Goal: Task Accomplishment & Management: Complete application form

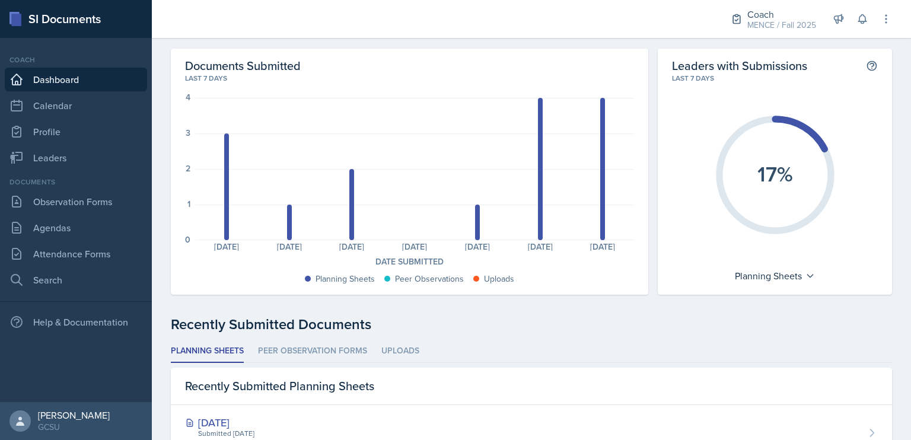
scroll to position [38, 0]
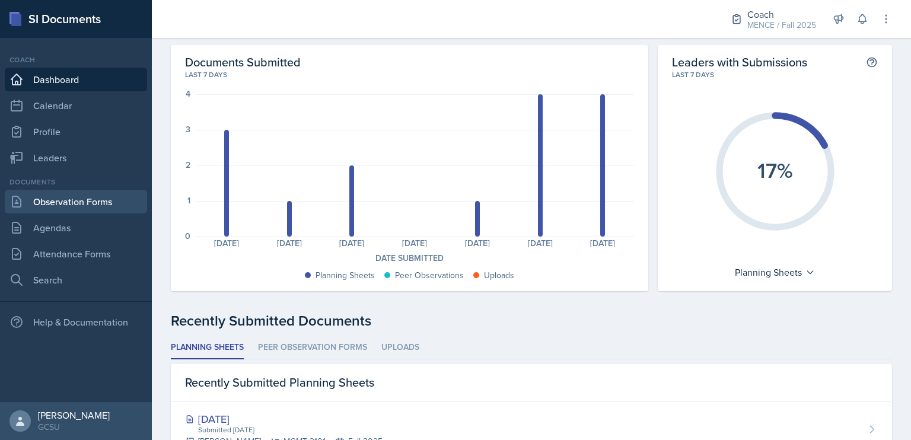
click at [103, 192] on link "Observation Forms" at bounding box center [76, 202] width 142 height 24
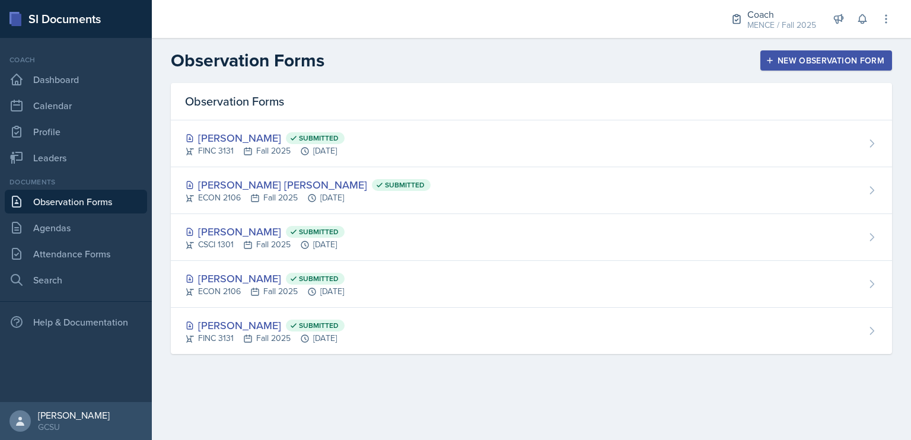
click at [779, 58] on div "New Observation Form" at bounding box center [826, 60] width 116 height 9
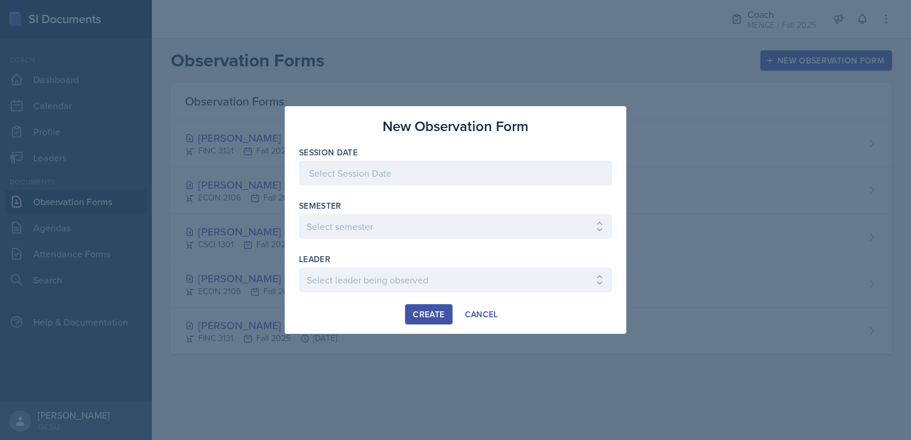
click at [446, 173] on div at bounding box center [455, 173] width 313 height 25
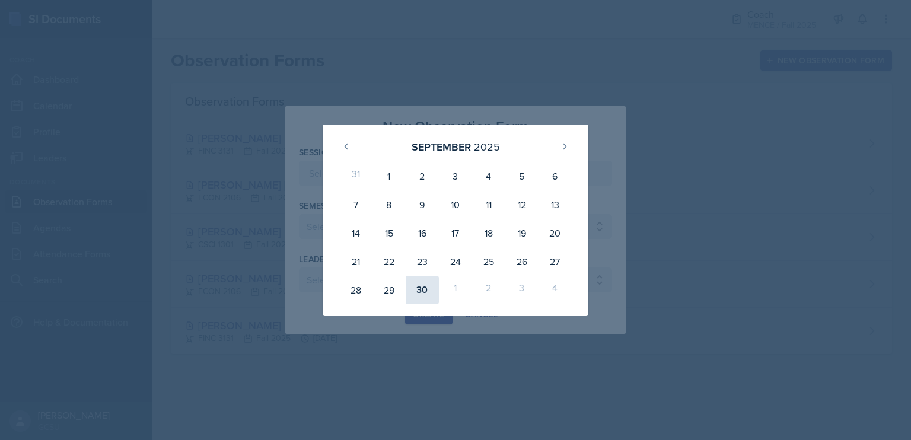
click at [414, 282] on div "30" at bounding box center [422, 290] width 33 height 28
type input "[DATE]"
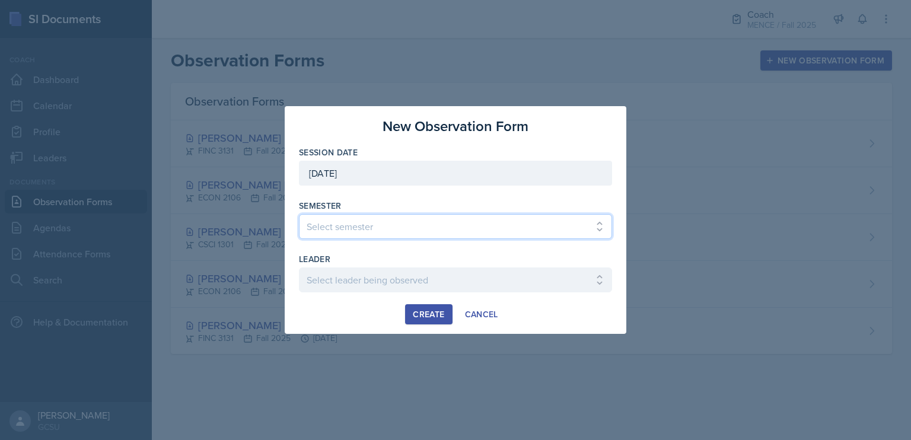
drag, startPoint x: 459, startPoint y: 228, endPoint x: 453, endPoint y: 224, distance: 8.1
click at [459, 228] on select "Select semester All Spring 2020 Fall 2023 Spring 2019 Spring 2018 Fall 2017 Spr…" at bounding box center [455, 226] width 313 height 25
select select "986fdc3e-2246-4ffd-9cb8-78666de4ebed"
click at [299, 214] on select "Select semester All Spring 2020 Fall 2023 Spring 2019 Spring 2018 Fall 2017 Spr…" at bounding box center [455, 226] width 313 height 25
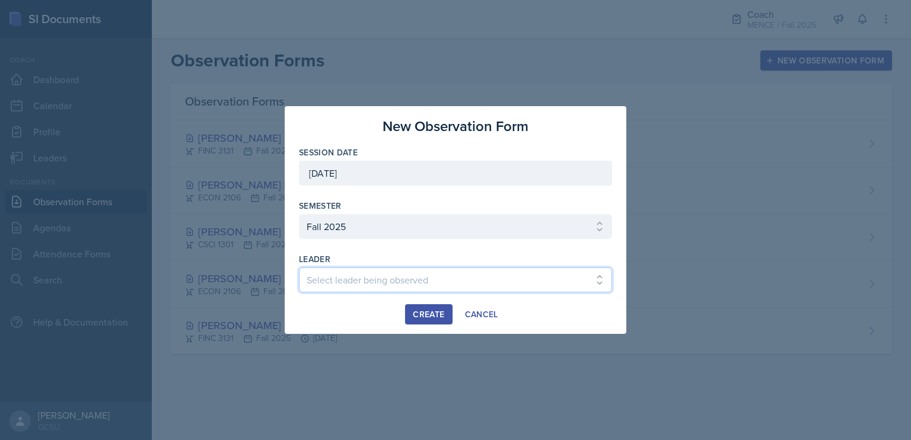
click at [425, 277] on select "Select leader being observed [PERSON_NAME] [PERSON_NAME] / CHEM 1211 / [PERSON_…" at bounding box center [455, 280] width 313 height 25
click at [299, 268] on select "Select leader being observed [PERSON_NAME] [PERSON_NAME] / CHEM 1211 / [PERSON_…" at bounding box center [455, 280] width 313 height 25
click at [524, 271] on select "Select leader being observed [PERSON_NAME] [PERSON_NAME] / CHEM 1211 / [PERSON_…" at bounding box center [455, 280] width 313 height 25
select select "fbce7155-3bd7-4a38-af05-5f95c46a461d"
click at [299, 268] on select "Select leader being observed [PERSON_NAME] [PERSON_NAME] / CHEM 1211 / [PERSON_…" at bounding box center [455, 280] width 313 height 25
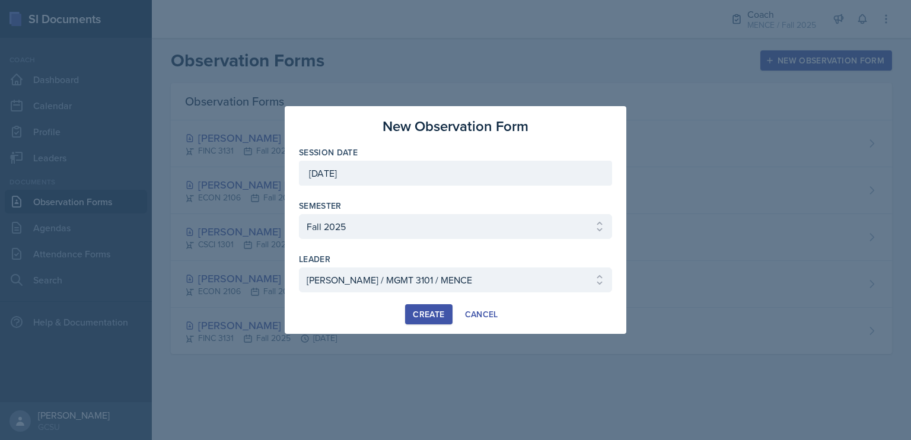
click at [439, 310] on div "Create" at bounding box center [428, 314] width 31 height 9
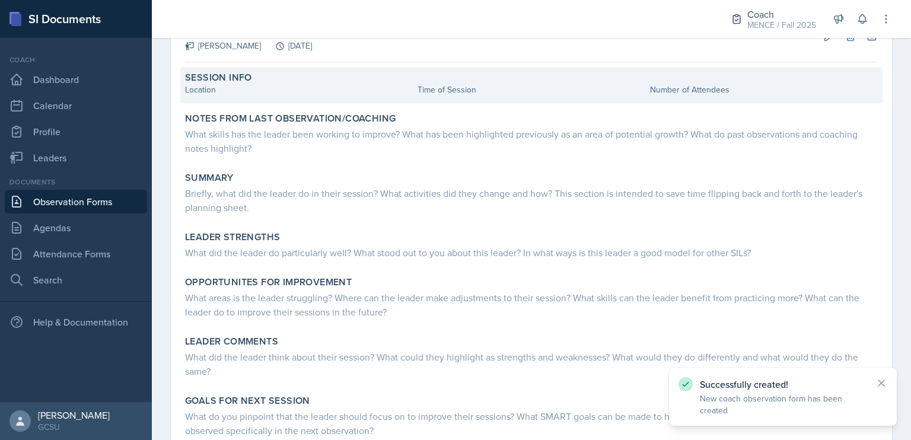
scroll to position [85, 0]
click at [235, 92] on div "Location" at bounding box center [299, 88] width 228 height 12
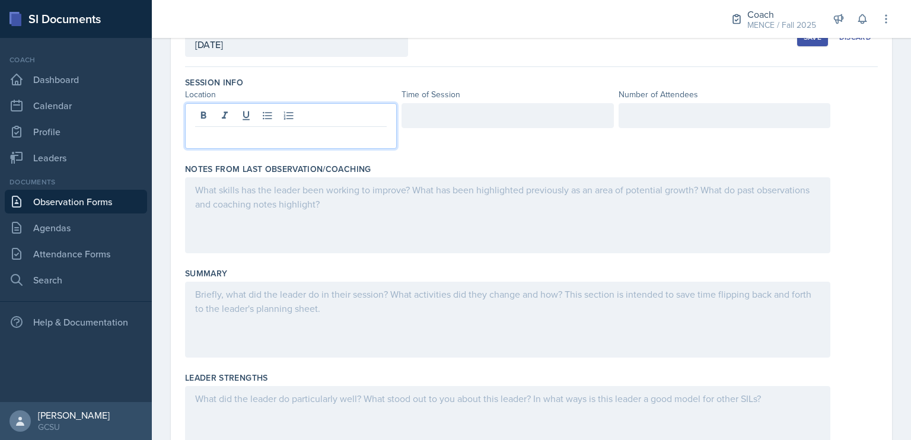
click at [249, 116] on div at bounding box center [291, 126] width 212 height 46
click at [498, 108] on div at bounding box center [508, 115] width 212 height 25
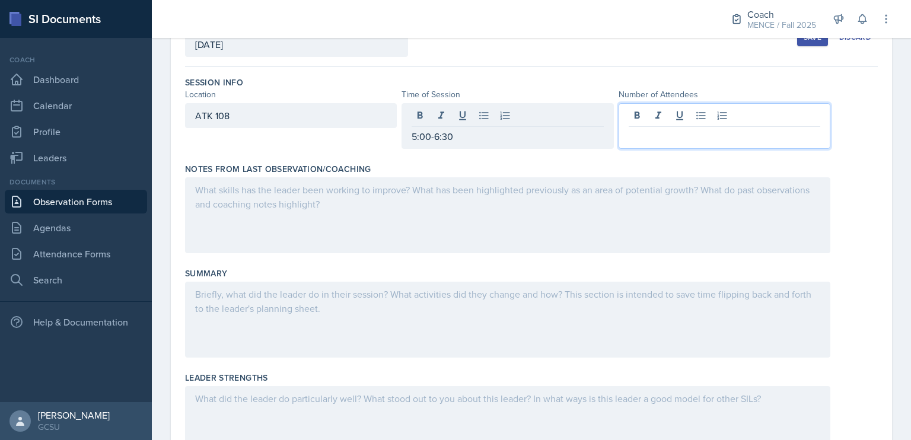
click at [650, 109] on div at bounding box center [725, 126] width 212 height 46
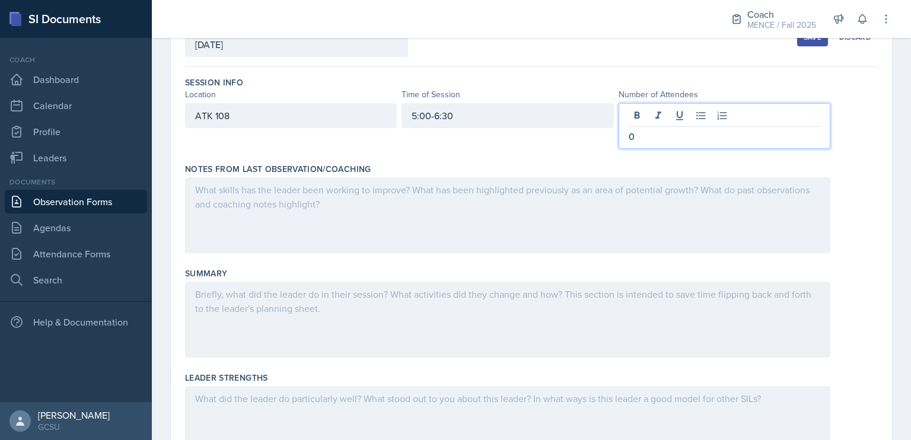
click at [579, 198] on div at bounding box center [508, 215] width 646 height 76
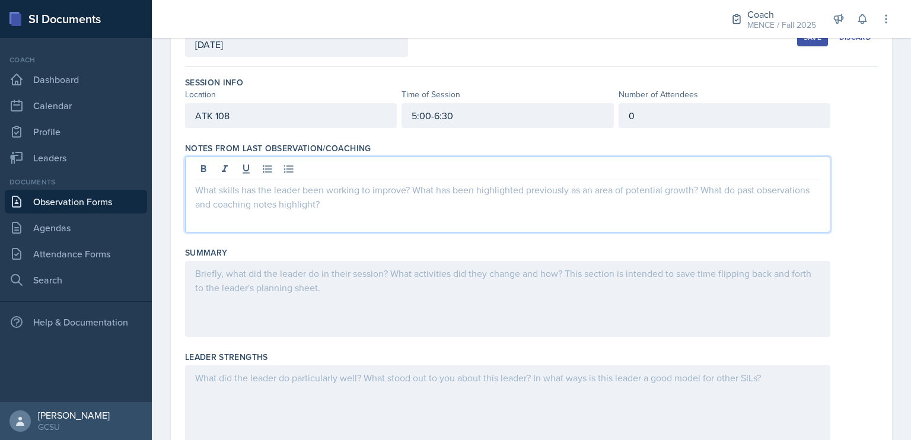
scroll to position [105, 0]
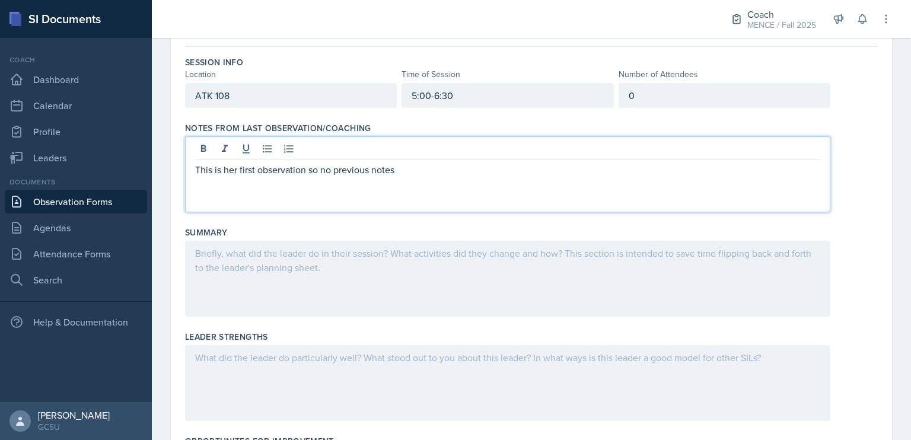
click at [624, 263] on div at bounding box center [508, 279] width 646 height 76
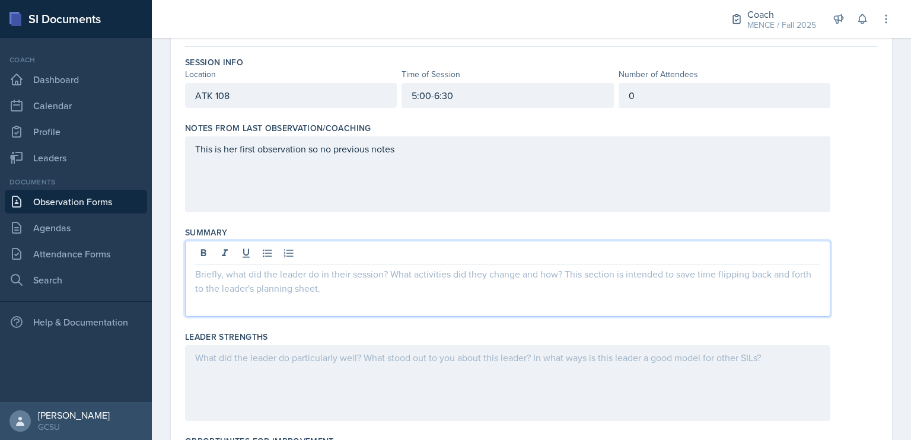
scroll to position [126, 0]
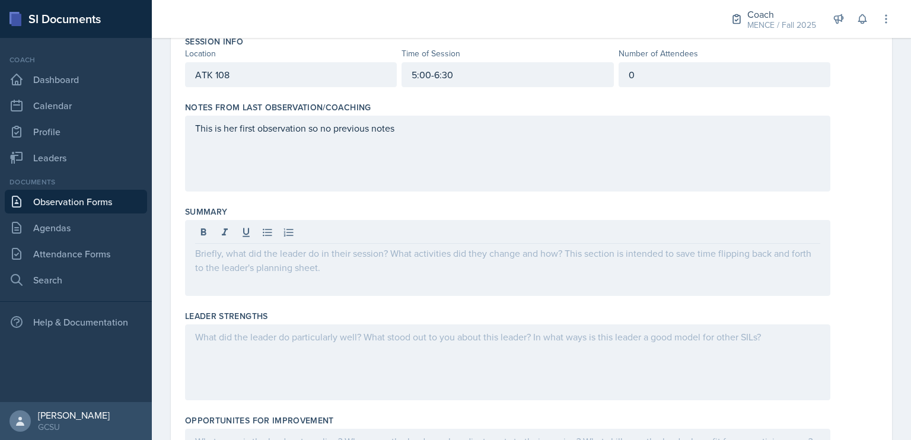
click at [634, 183] on div "This is her first observation so no previous notes" at bounding box center [508, 154] width 646 height 76
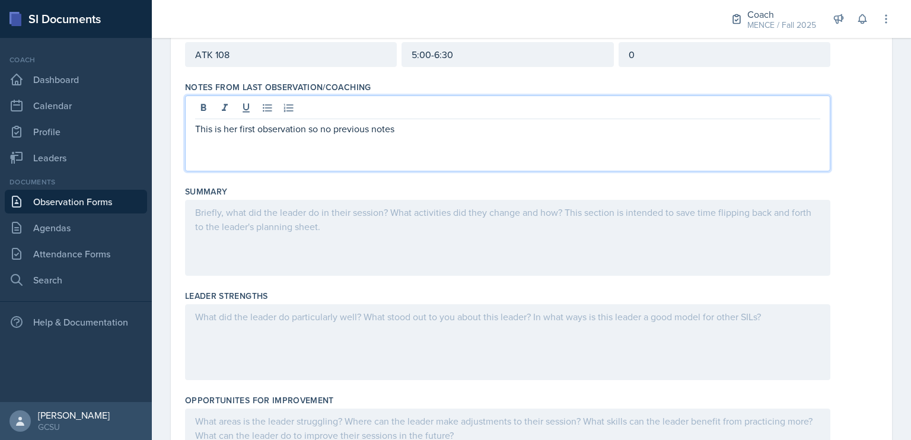
click at [611, 240] on div at bounding box center [508, 238] width 646 height 76
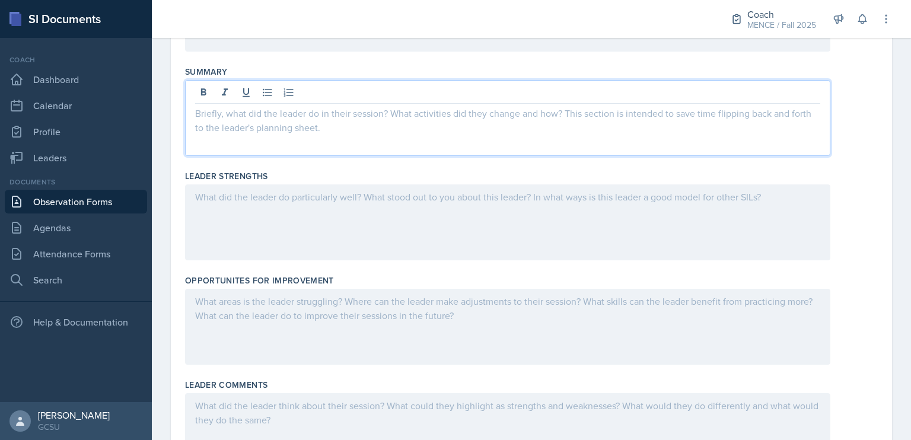
scroll to position [266, 0]
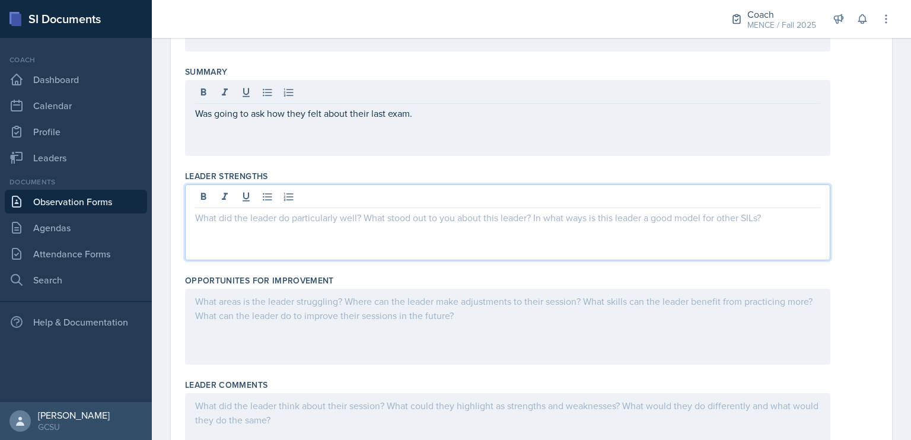
click at [622, 199] on div at bounding box center [508, 223] width 646 height 76
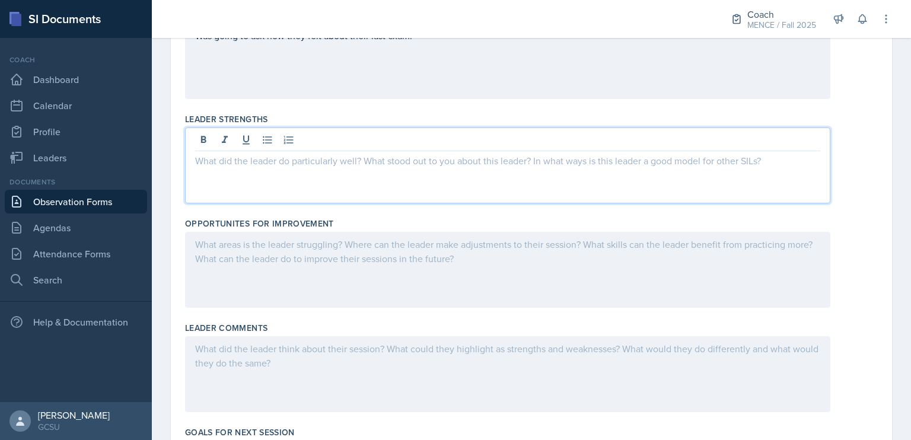
scroll to position [323, 0]
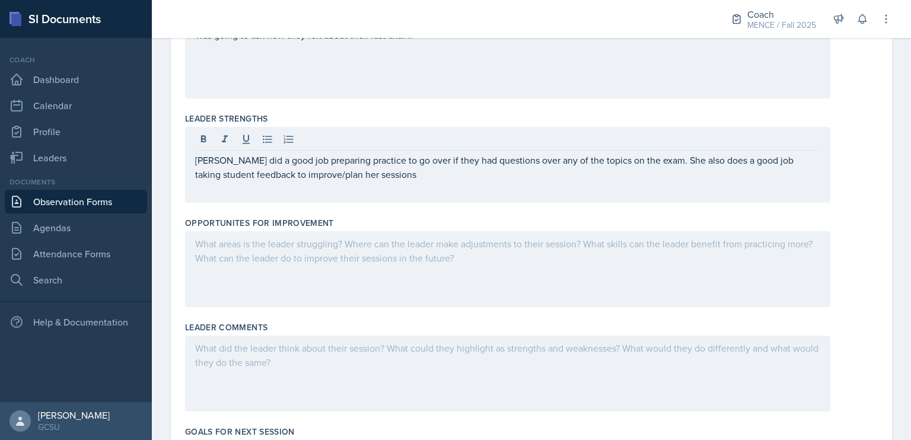
click at [612, 255] on div at bounding box center [508, 269] width 646 height 76
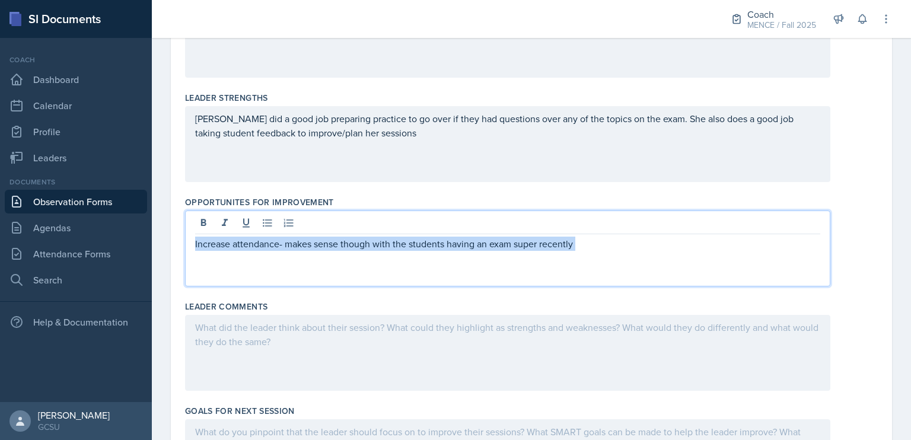
drag, startPoint x: 612, startPoint y: 255, endPoint x: 191, endPoint y: 243, distance: 421.5
click at [191, 243] on div "Increase attendance- makes sense though with the students having an exam super …" at bounding box center [508, 249] width 646 height 76
copy p "Increase attendance- makes sense though with the students having an exam super …"
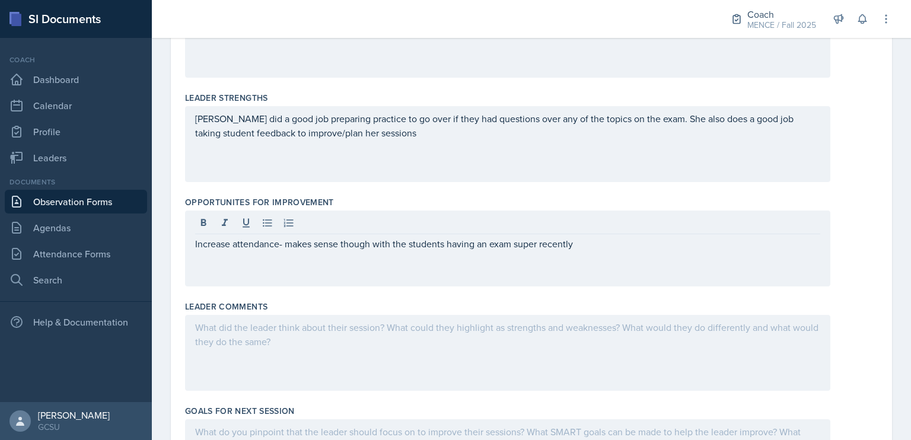
click at [320, 309] on div "Leader Comments" at bounding box center [531, 307] width 693 height 12
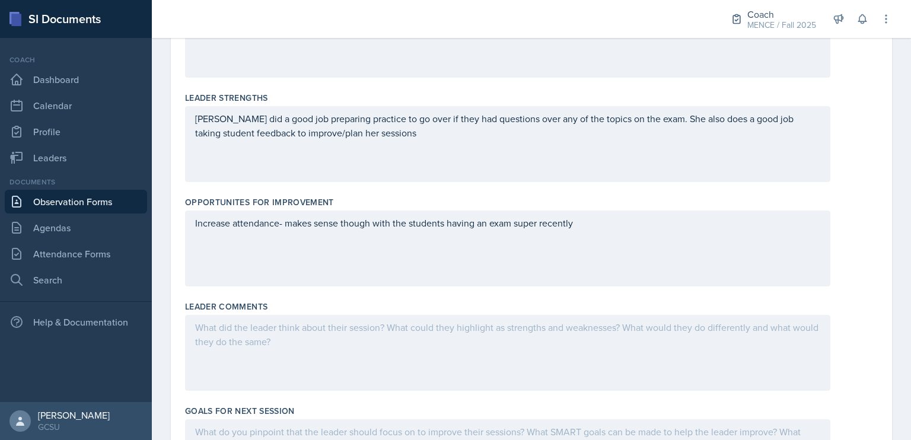
click at [333, 333] on div at bounding box center [508, 353] width 646 height 76
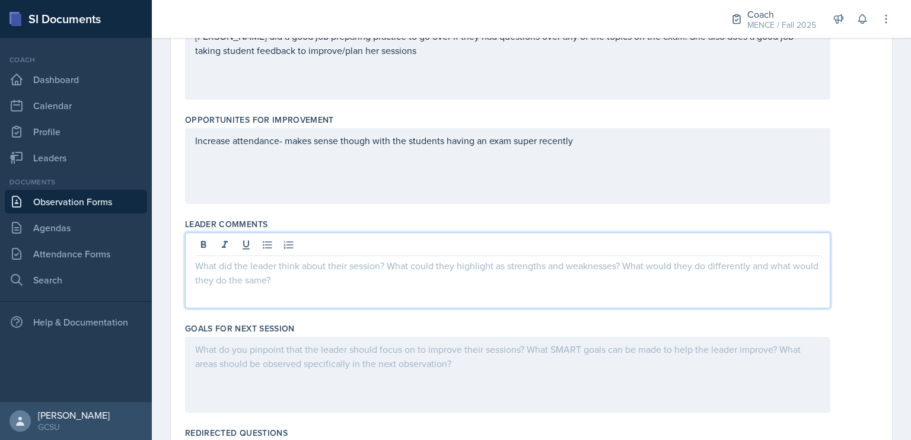
scroll to position [427, 0]
paste div
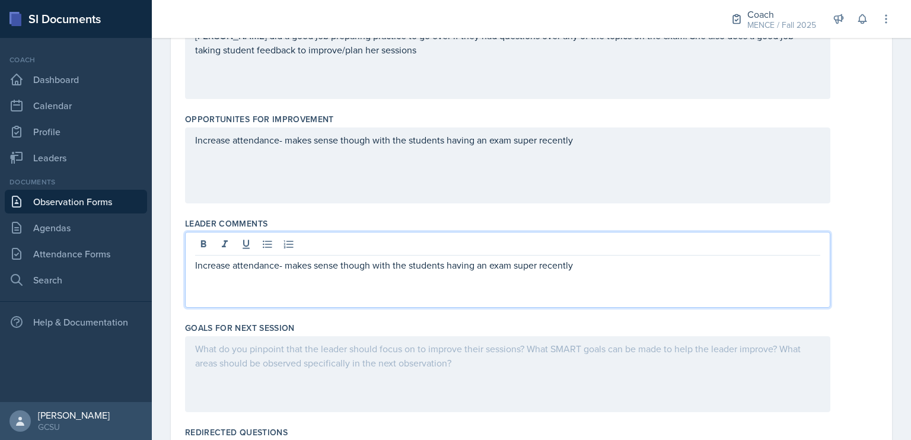
click at [199, 263] on p "Increase attendance- makes sense though with the students having an exam super …" at bounding box center [507, 265] width 625 height 14
drag, startPoint x: 625, startPoint y: 263, endPoint x: 315, endPoint y: 284, distance: 311.0
click at [315, 284] on div "wants to increase attendance- makes sense though with the students having an ex…" at bounding box center [508, 270] width 646 height 76
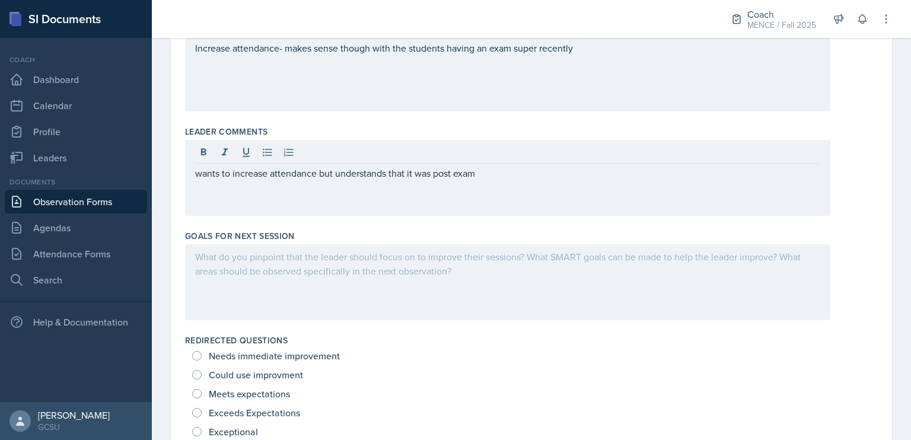
click at [327, 284] on div at bounding box center [508, 282] width 646 height 76
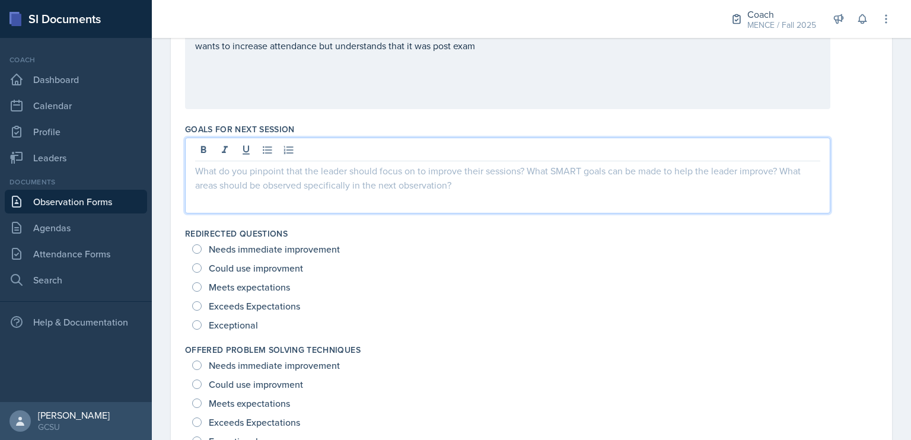
scroll to position [637, 0]
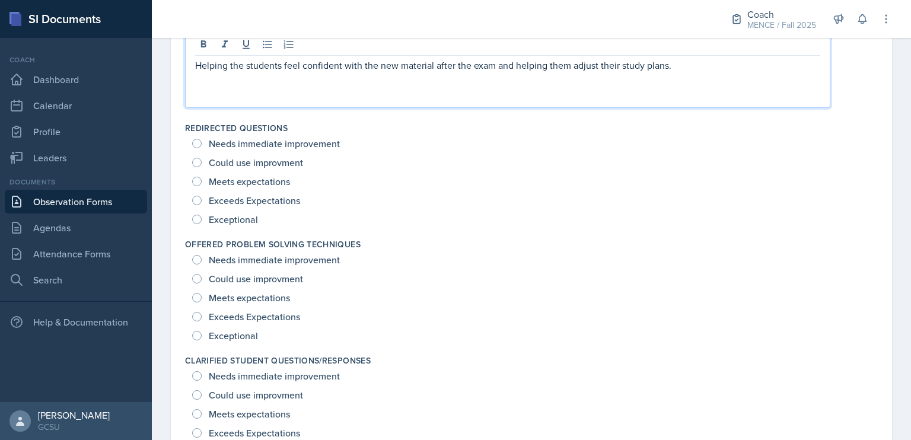
click at [245, 214] on span "Exceptional" at bounding box center [233, 220] width 49 height 12
click at [202, 215] on input "Exceptional" at bounding box center [196, 219] width 9 height 9
radio input "true"
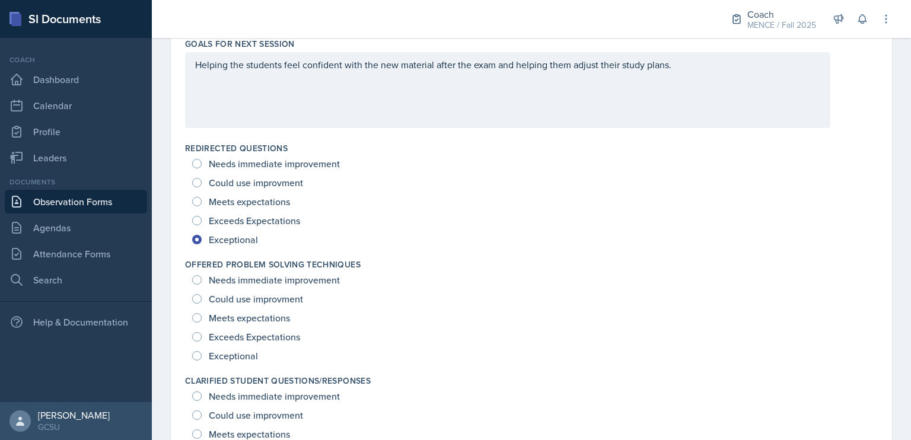
click at [236, 355] on span "Exceptional" at bounding box center [233, 356] width 49 height 12
click at [202, 355] on input "Exceptional" at bounding box center [196, 355] width 9 height 9
radio input "true"
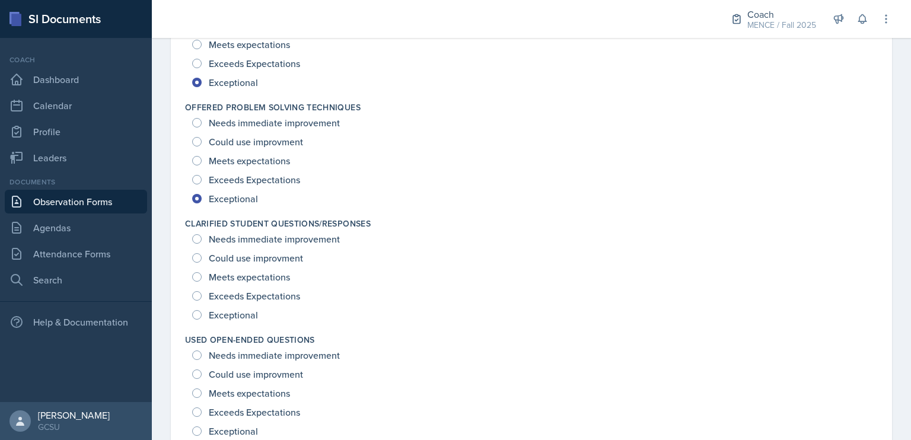
click at [235, 314] on span "Exceptional" at bounding box center [233, 315] width 49 height 12
click at [202, 314] on input "Exceptional" at bounding box center [196, 314] width 9 height 9
radio input "true"
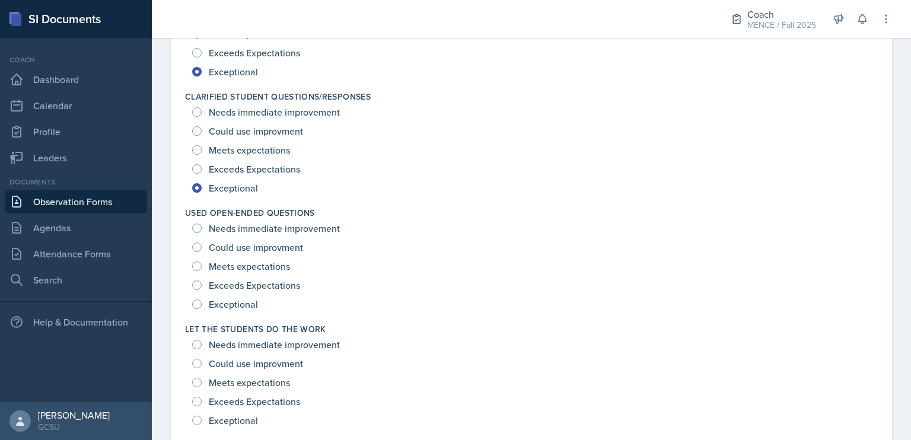
click at [231, 305] on span "Exceptional" at bounding box center [233, 304] width 49 height 12
click at [202, 305] on input "Exceptional" at bounding box center [196, 304] width 9 height 9
radio input "true"
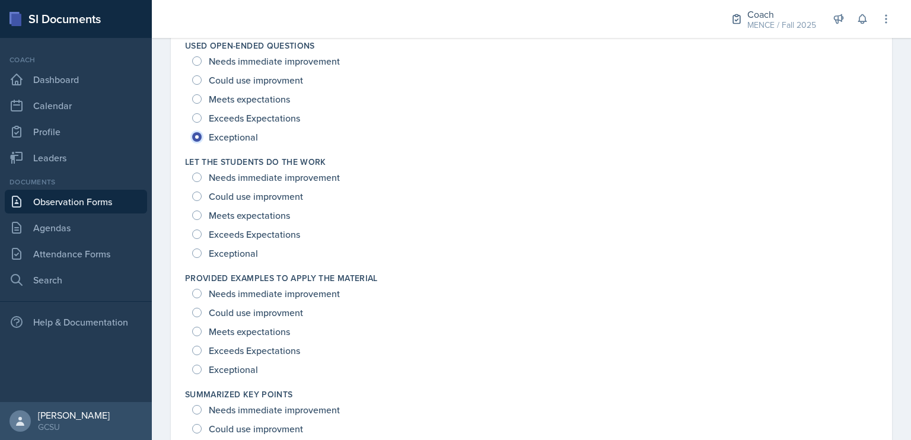
scroll to position [1186, 0]
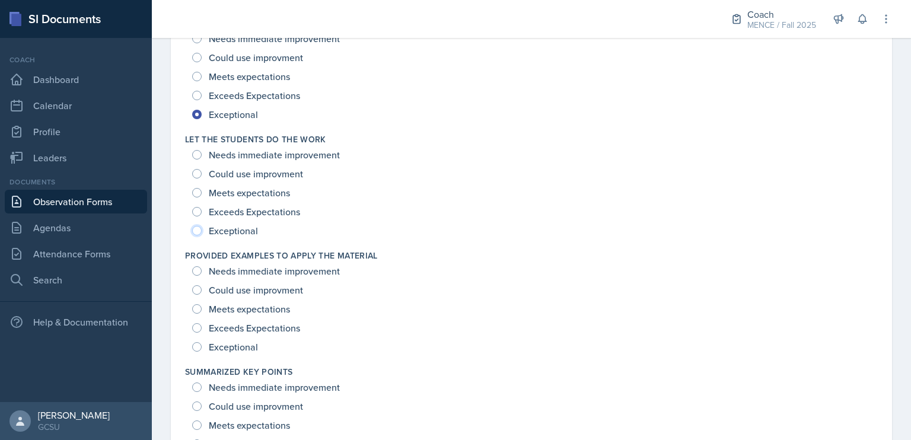
click at [195, 230] on input "Exceptional" at bounding box center [196, 230] width 9 height 9
radio input "true"
click at [195, 347] on input "Exceptional" at bounding box center [196, 346] width 9 height 9
radio input "true"
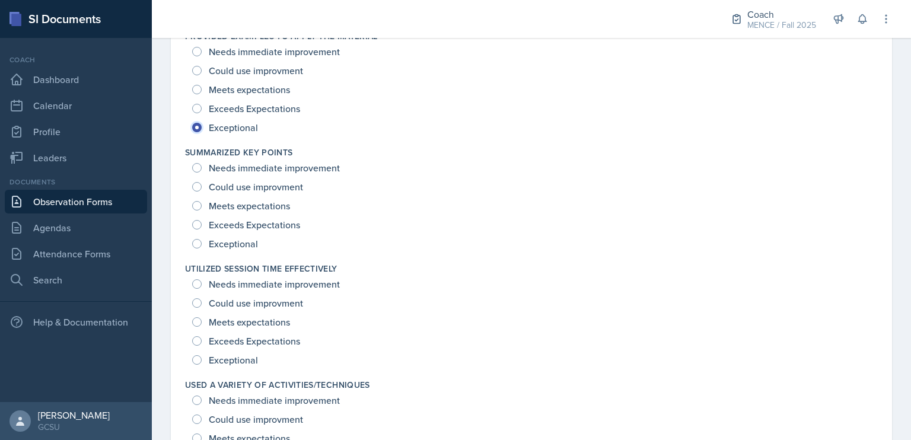
scroll to position [1406, 0]
click at [195, 241] on input "Exceptional" at bounding box center [196, 242] width 9 height 9
radio input "true"
click at [195, 358] on input "Exceptional" at bounding box center [196, 358] width 9 height 9
radio input "true"
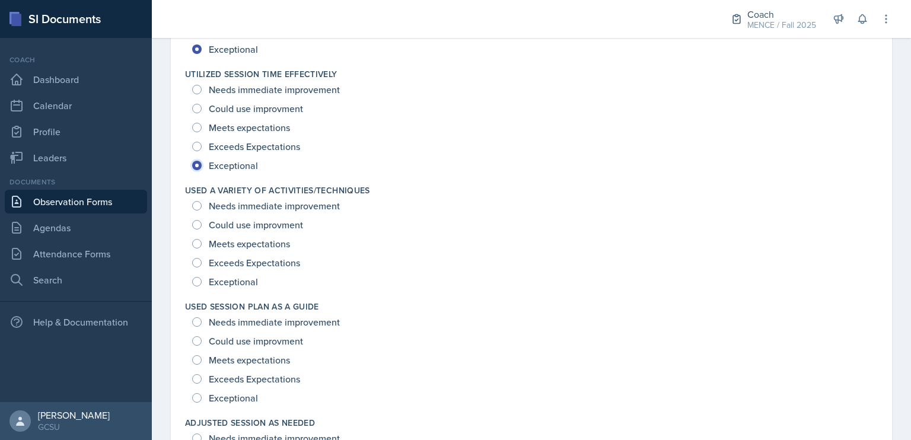
scroll to position [1600, 0]
click at [198, 283] on input "Exceptional" at bounding box center [196, 281] width 9 height 9
radio input "true"
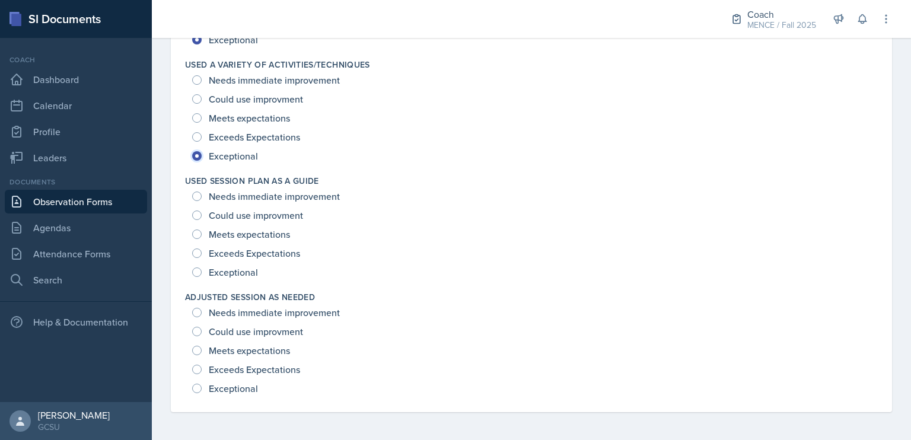
scroll to position [1726, 0]
click at [193, 266] on div "Exceptional" at bounding box center [226, 272] width 68 height 19
click at [197, 273] on input "Exceptional" at bounding box center [196, 272] width 9 height 9
radio input "true"
click at [199, 386] on input "Exceptional" at bounding box center [196, 388] width 9 height 9
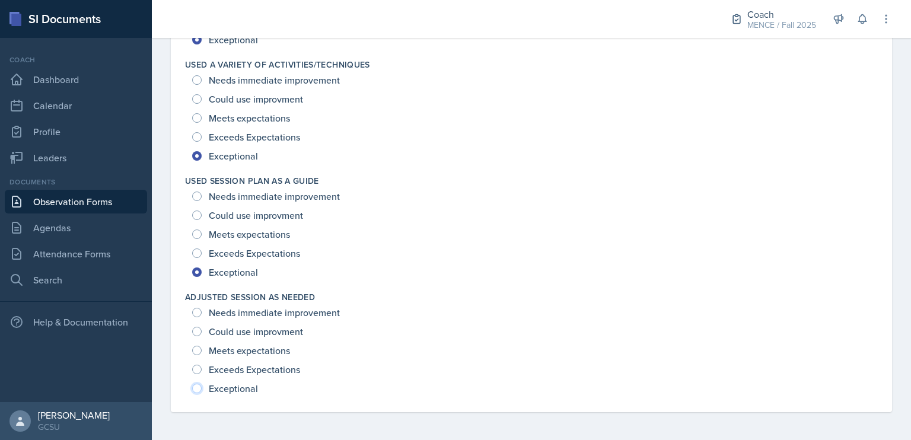
radio input "true"
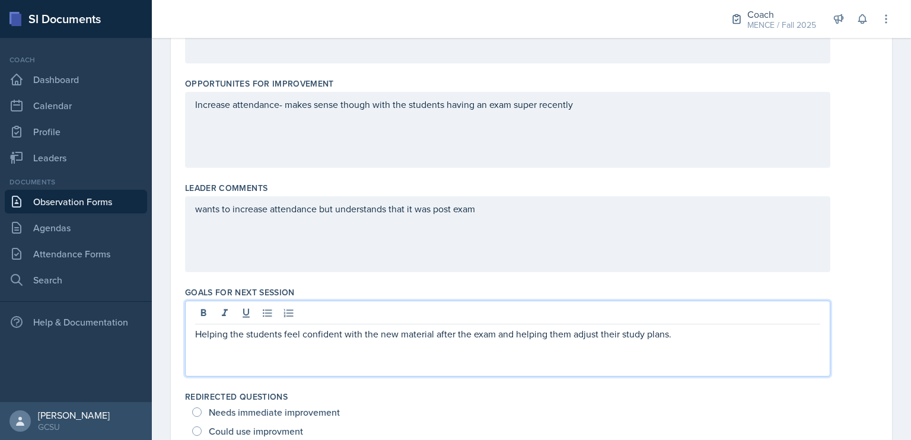
scroll to position [483, 0]
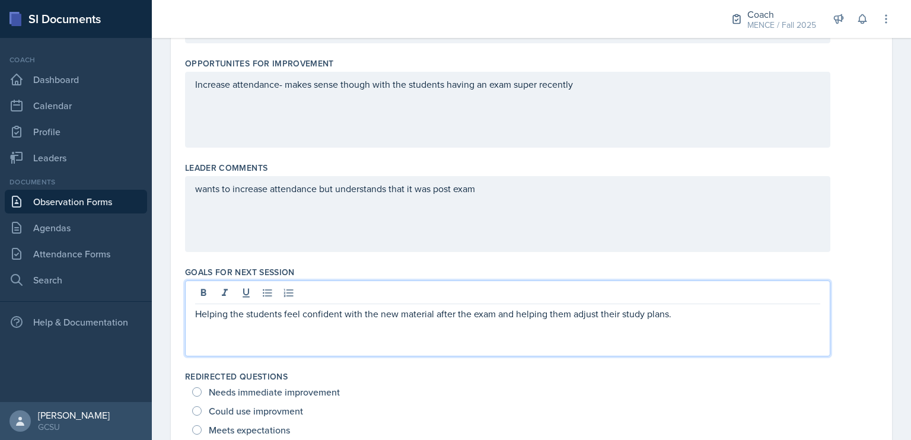
click at [678, 313] on p "Helping the students feel confident with the new material after the exam and he…" at bounding box center [507, 314] width 625 height 14
click at [774, 313] on p "Helping the students feel confident with the new material after the exam and he…" at bounding box center [507, 321] width 625 height 28
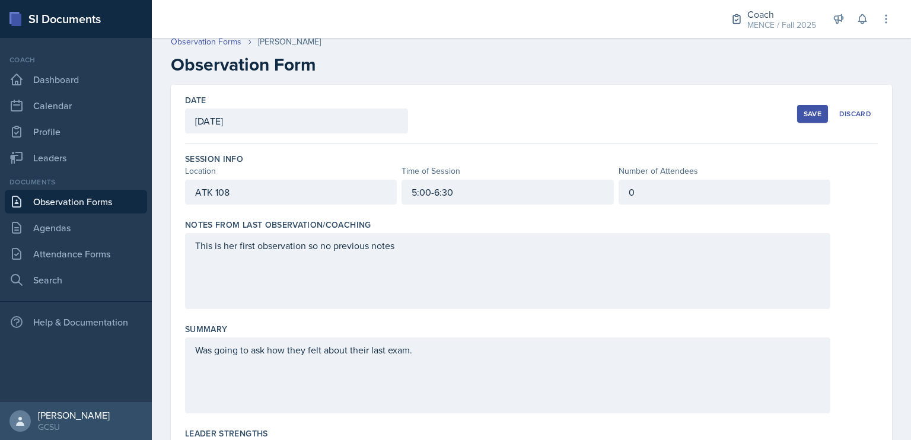
scroll to position [0, 0]
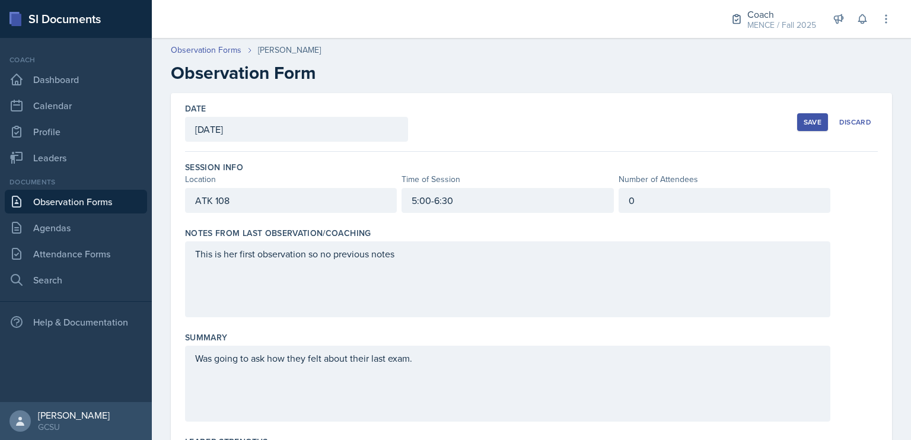
click at [695, 205] on div "0" at bounding box center [725, 200] width 212 height 25
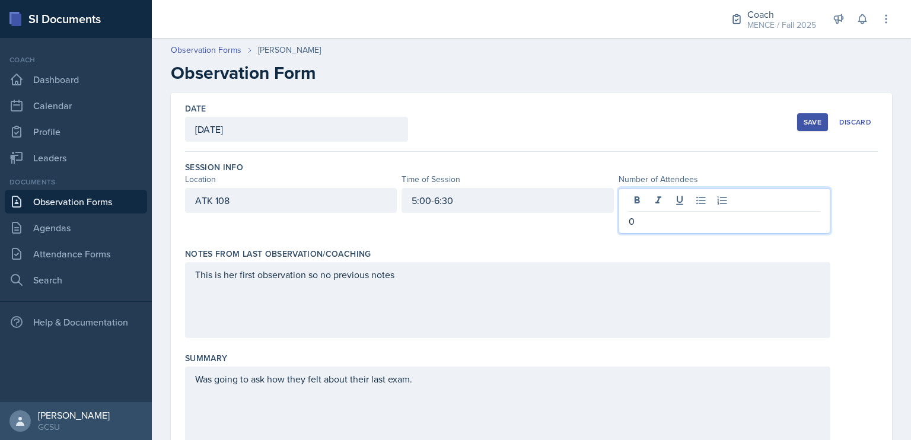
click at [805, 124] on div "Save" at bounding box center [813, 121] width 18 height 9
